Goal: Navigation & Orientation: Understand site structure

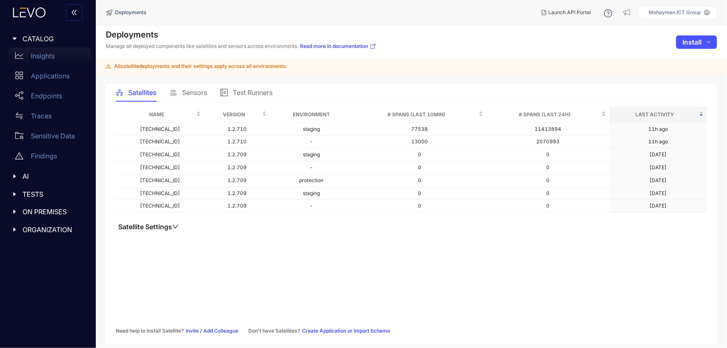
click at [42, 56] on p "Insights" at bounding box center [43, 55] width 24 height 7
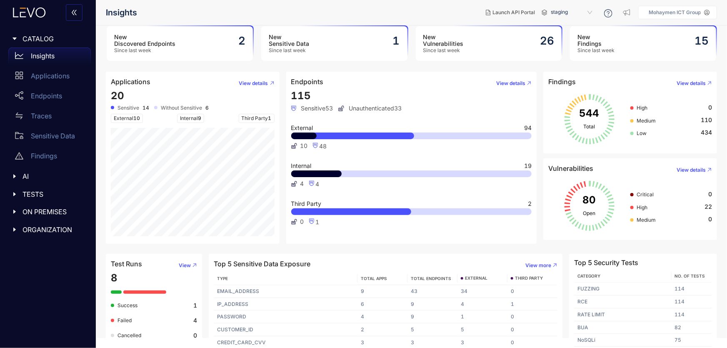
scroll to position [16, 0]
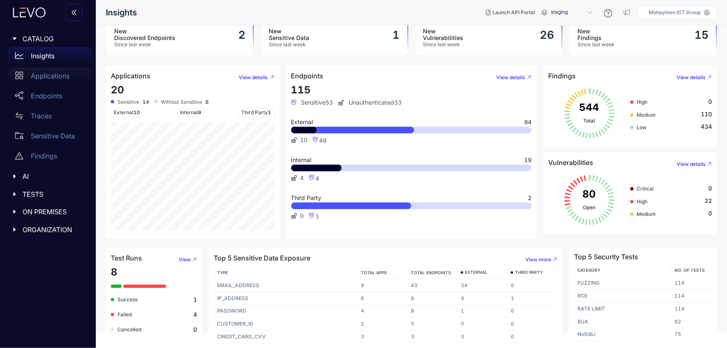
click at [32, 75] on p "Applications" at bounding box center [50, 75] width 39 height 7
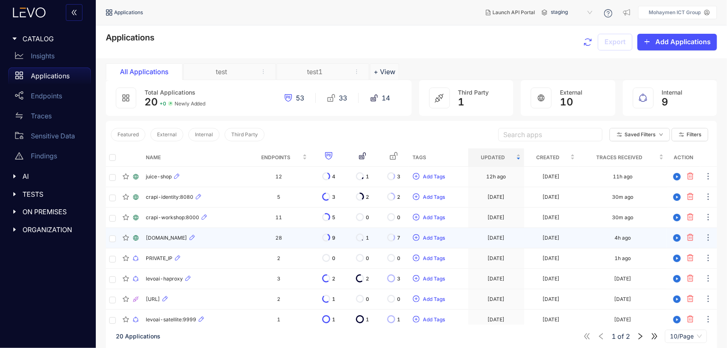
click at [197, 233] on div "[DOMAIN_NAME]" at bounding box center [195, 238] width 98 height 10
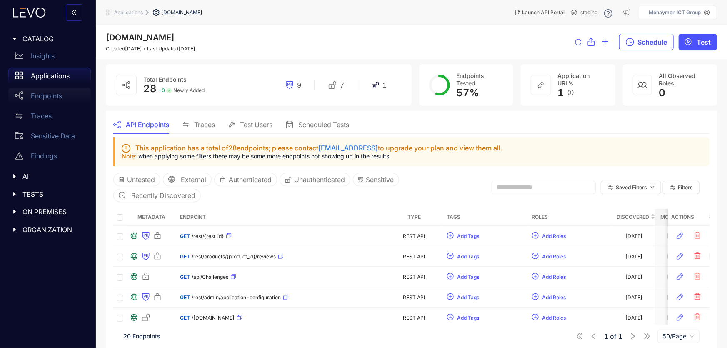
click at [23, 91] on div "Endpoints" at bounding box center [49, 95] width 82 height 17
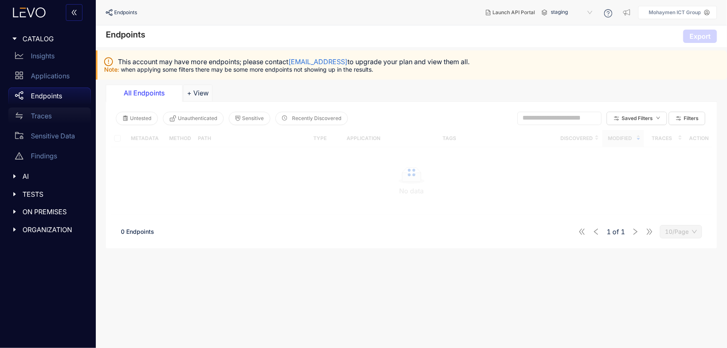
click at [27, 115] on div "Traces" at bounding box center [49, 115] width 82 height 17
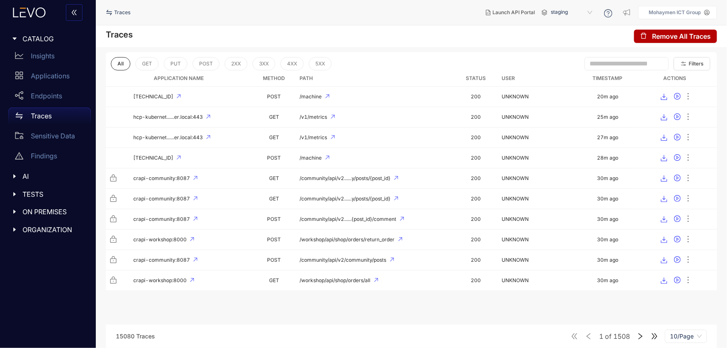
click at [15, 173] on icon "caret-right" at bounding box center [15, 176] width 6 height 6
click at [13, 212] on icon "caret-right" at bounding box center [15, 214] width 6 height 6
